Goal: Task Accomplishment & Management: Manage account settings

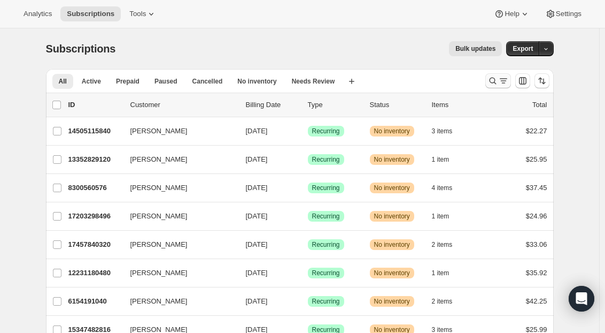
click at [502, 80] on icon "Search and filter results" at bounding box center [503, 80] width 11 height 11
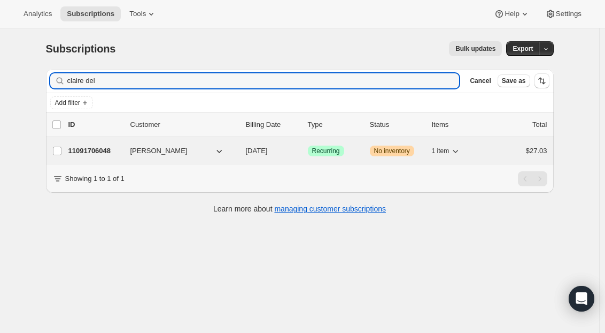
type input "claire del"
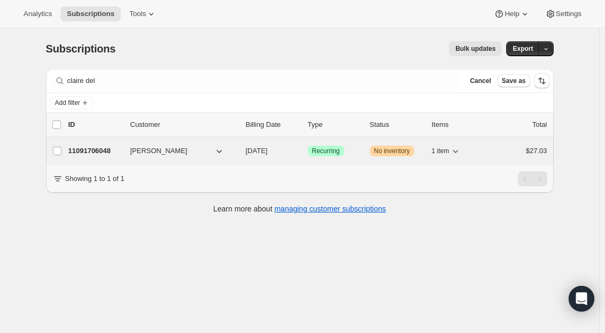
click at [92, 146] on p "11091706048" at bounding box center [94, 150] width 53 height 11
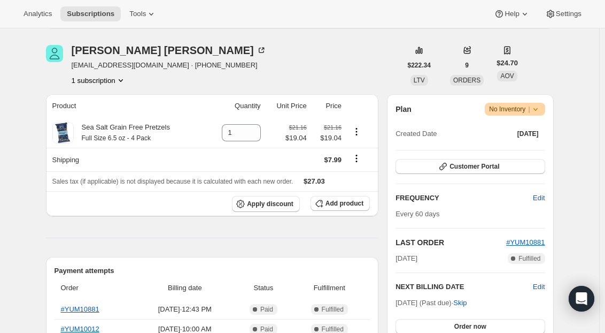
scroll to position [107, 0]
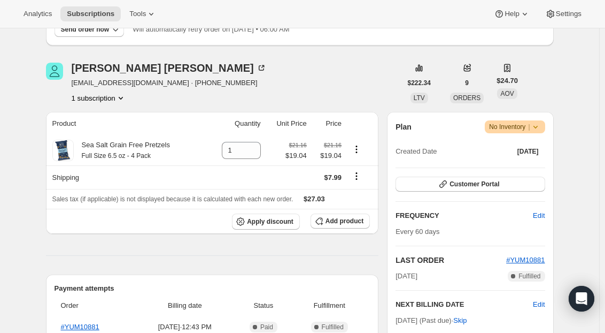
click at [526, 124] on span "No Inventory |" at bounding box center [514, 126] width 51 height 11
click at [511, 164] on span "Cancel subscription" at bounding box center [518, 165] width 60 height 8
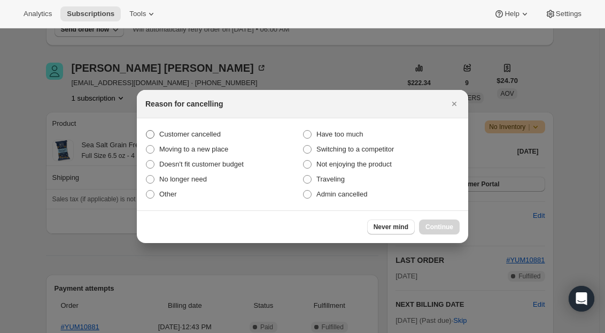
click at [194, 136] on span "Customer cancelled" at bounding box center [189, 134] width 61 height 8
click at [146, 130] on input "Customer cancelled" at bounding box center [146, 130] width 1 height 1
radio input "true"
click at [445, 227] on span "Continue" at bounding box center [440, 226] width 28 height 9
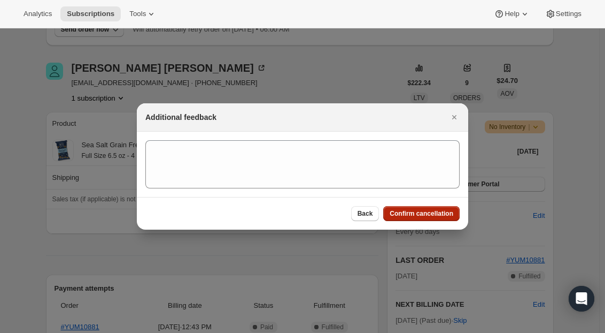
click at [423, 213] on span "Confirm cancellation" at bounding box center [422, 213] width 64 height 9
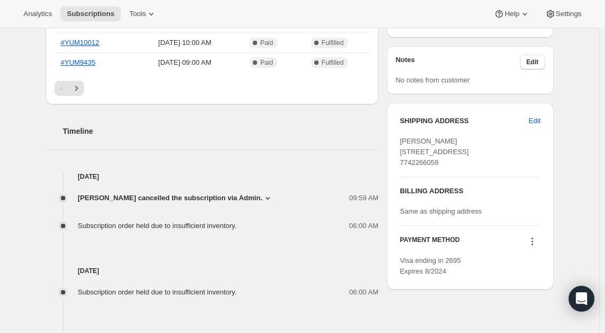
scroll to position [481, 0]
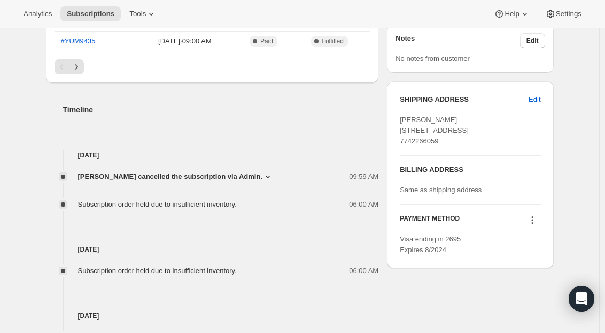
click at [240, 178] on span "[PERSON_NAME] cancelled the subscription via Admin." at bounding box center [170, 176] width 185 height 11
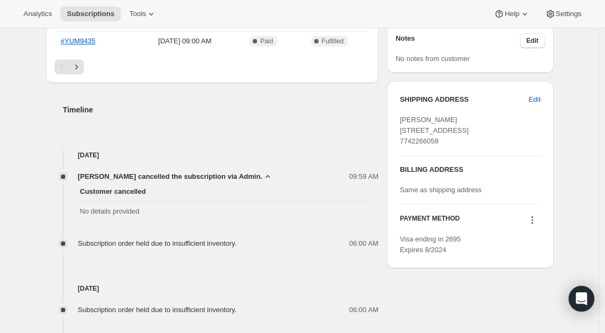
click at [240, 178] on span "[PERSON_NAME] cancelled the subscription via Admin." at bounding box center [170, 176] width 185 height 11
